Goal: Information Seeking & Learning: Find specific fact

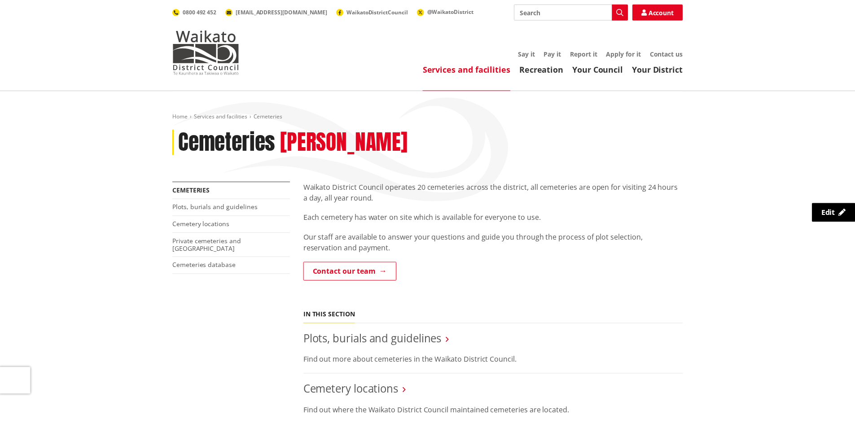
scroll to position [135, 0]
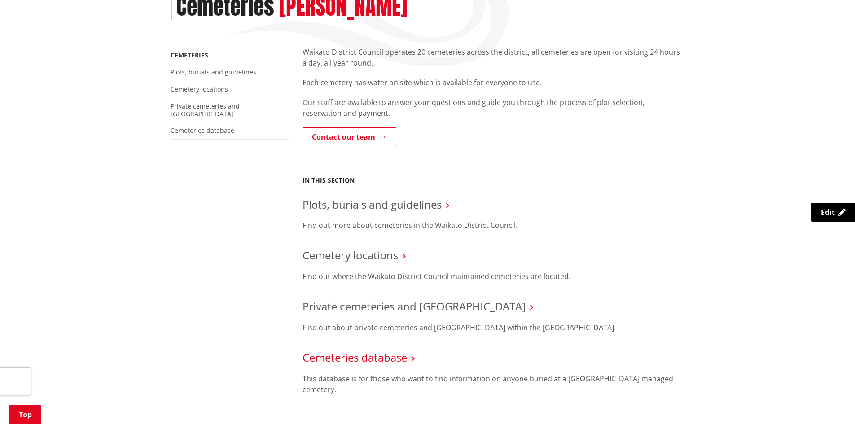
click at [360, 358] on link "Cemeteries database" at bounding box center [355, 357] width 105 height 15
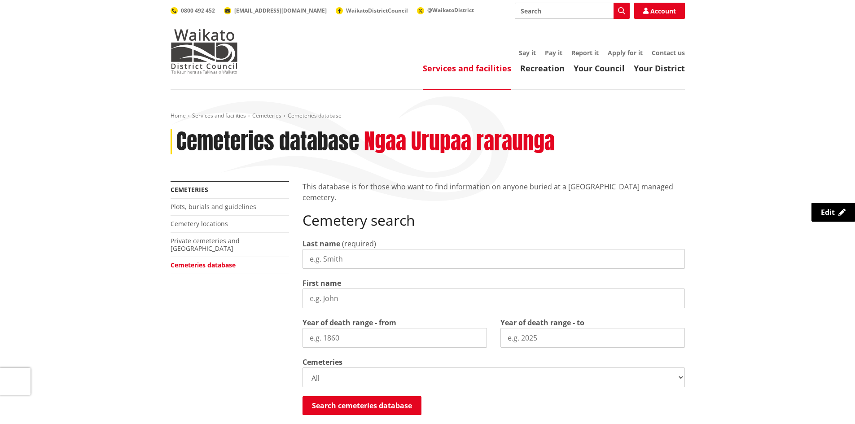
click at [345, 259] on input "Last name" at bounding box center [494, 259] width 382 height 20
type input "King"
click at [324, 299] on input "First name" at bounding box center [494, 299] width 382 height 20
type input "[PERSON_NAME]"
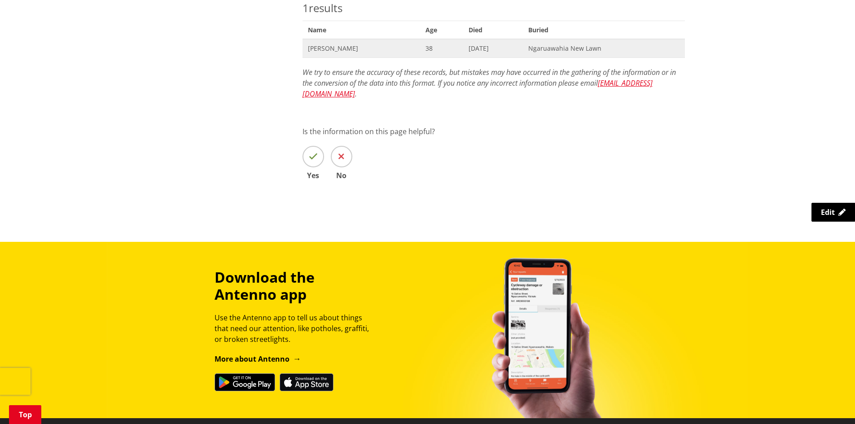
click at [324, 48] on span "Edith King" at bounding box center [361, 48] width 107 height 9
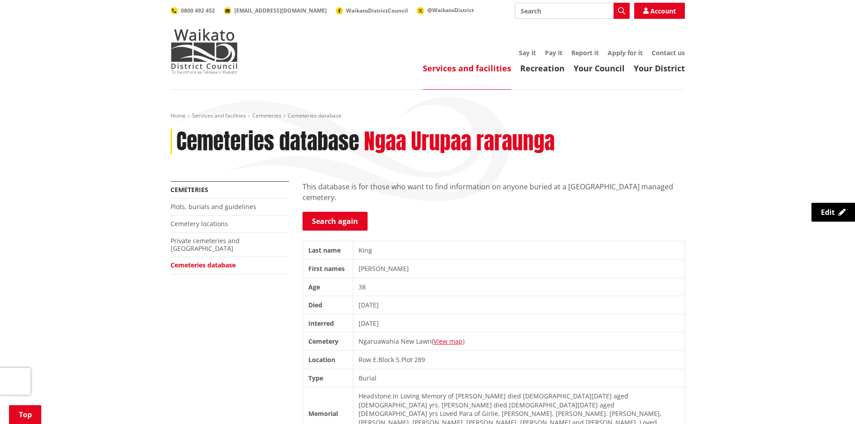
scroll to position [359, 0]
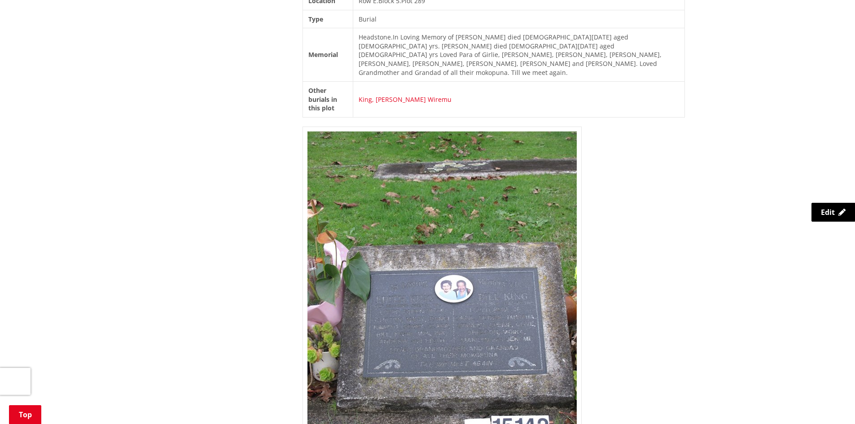
click at [396, 95] on link "King, [PERSON_NAME] Wiremu" at bounding box center [405, 99] width 93 height 9
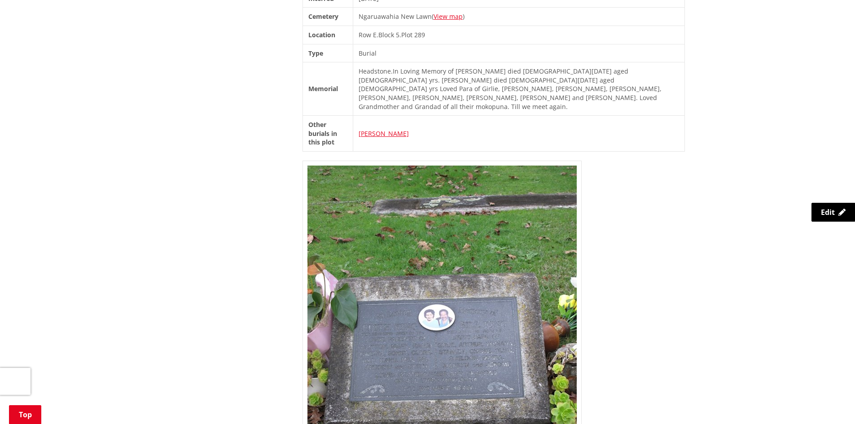
scroll to position [269, 0]
